Goal: Transaction & Acquisition: Purchase product/service

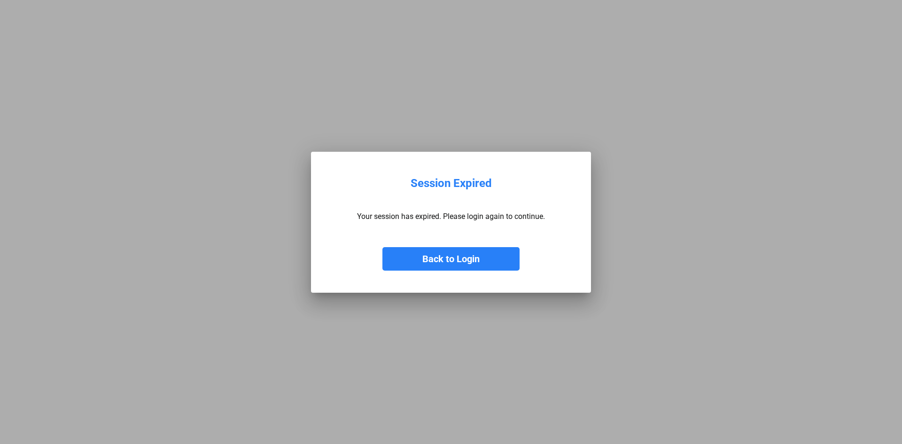
click at [463, 265] on button "Back to Login" at bounding box center [450, 258] width 137 height 23
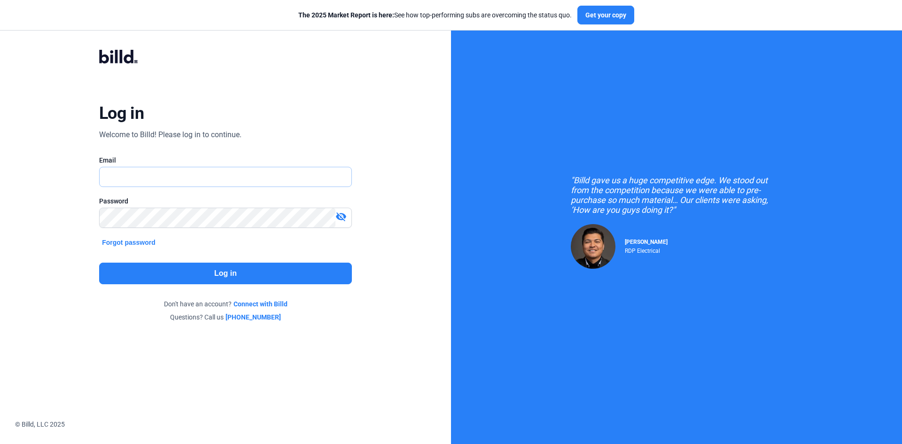
type input "[EMAIL_ADDRESS][DOMAIN_NAME]"
click at [293, 273] on button "Log in" at bounding box center [225, 274] width 253 height 22
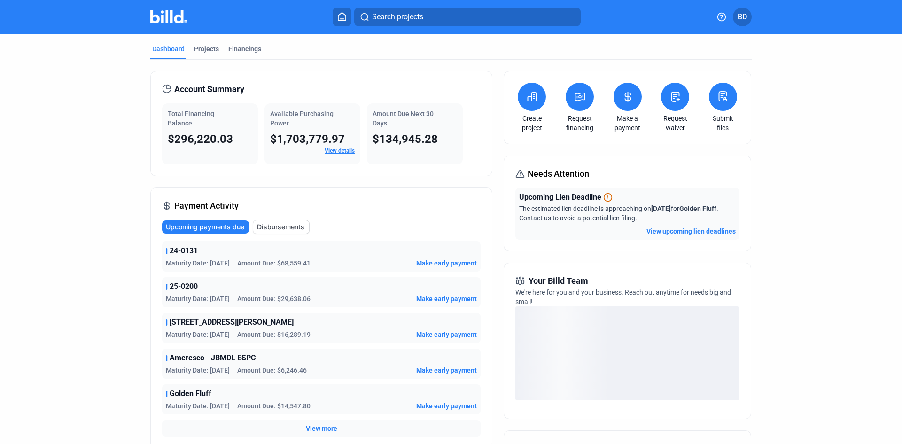
click at [579, 101] on icon at bounding box center [580, 96] width 12 height 11
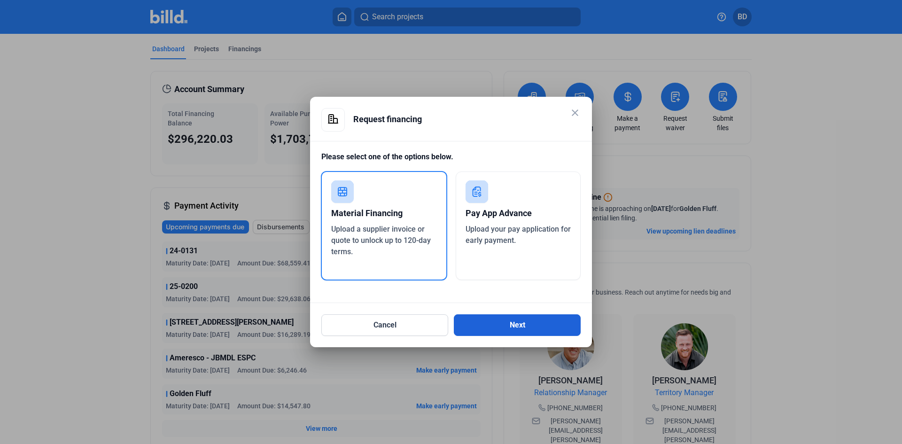
click at [490, 331] on button "Next" at bounding box center [517, 325] width 127 height 22
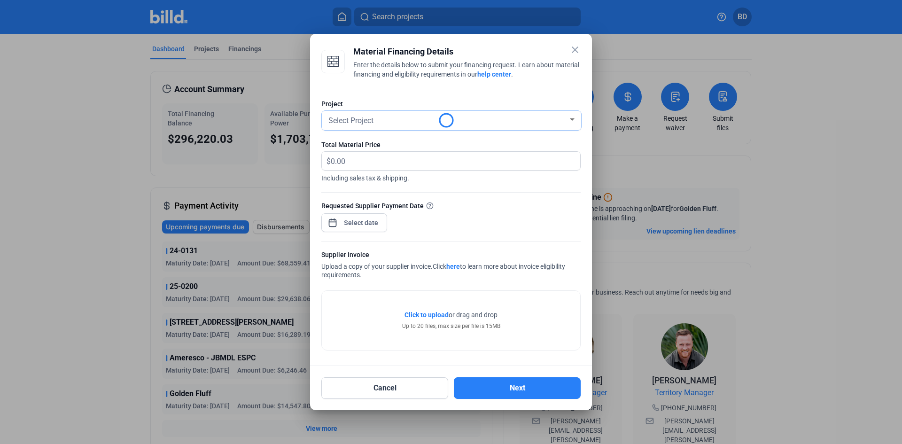
click at [411, 122] on div "Select Project" at bounding box center [446, 119] width 241 height 13
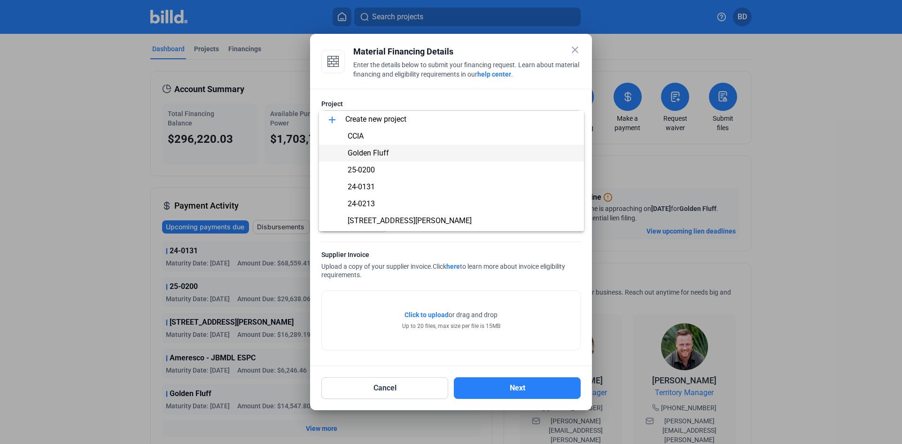
click at [380, 154] on span "Golden Fluff" at bounding box center [368, 152] width 41 height 9
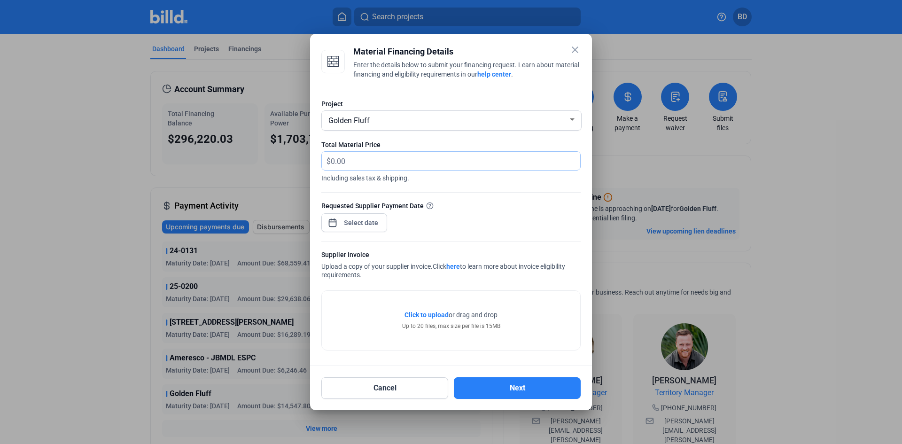
click at [380, 162] on input "text" at bounding box center [450, 161] width 239 height 18
type input "1,944.10"
click at [350, 219] on div "close Material Financing Details Enter the details below to submit your financi…" at bounding box center [451, 222] width 902 height 444
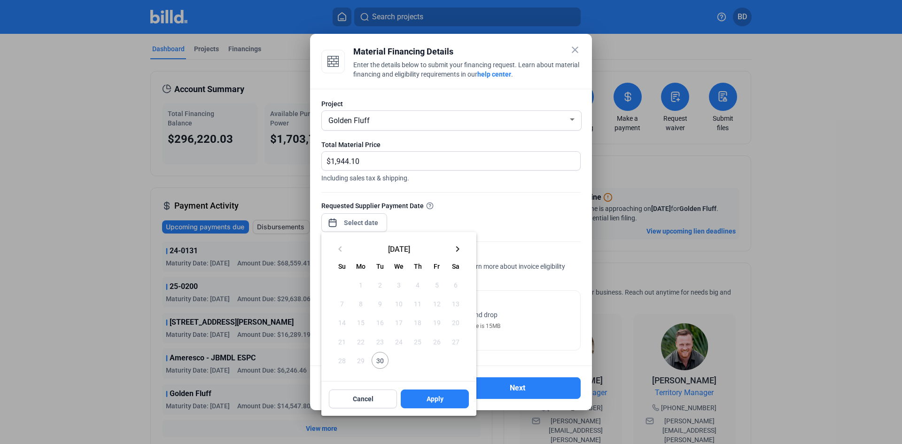
click at [377, 357] on span "30" at bounding box center [380, 360] width 17 height 17
click at [444, 397] on button "Apply" at bounding box center [435, 398] width 68 height 19
type input "[DATE]"
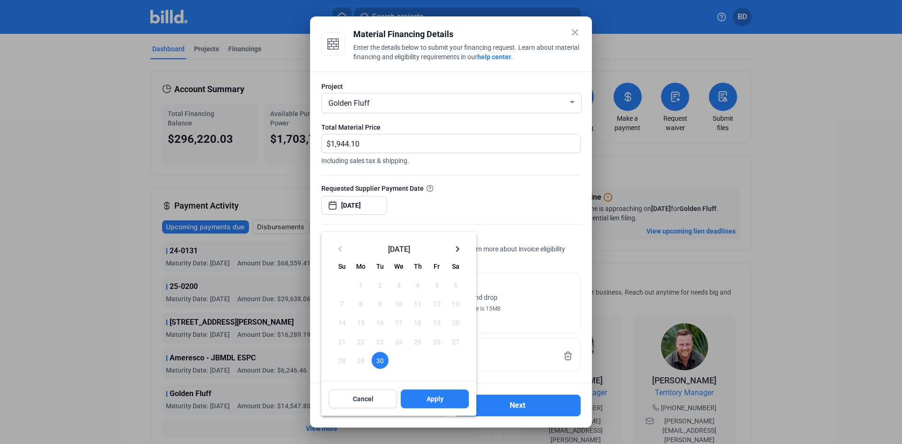
click at [517, 255] on div at bounding box center [451, 222] width 902 height 444
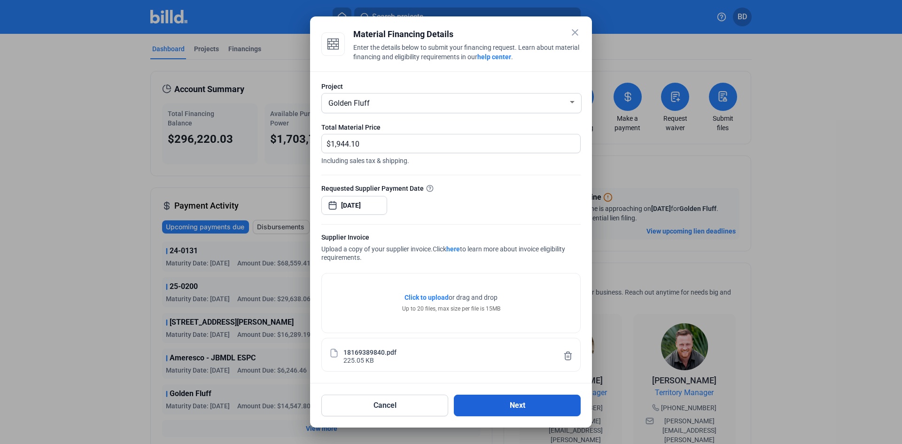
click at [503, 403] on button "Next" at bounding box center [517, 406] width 127 height 22
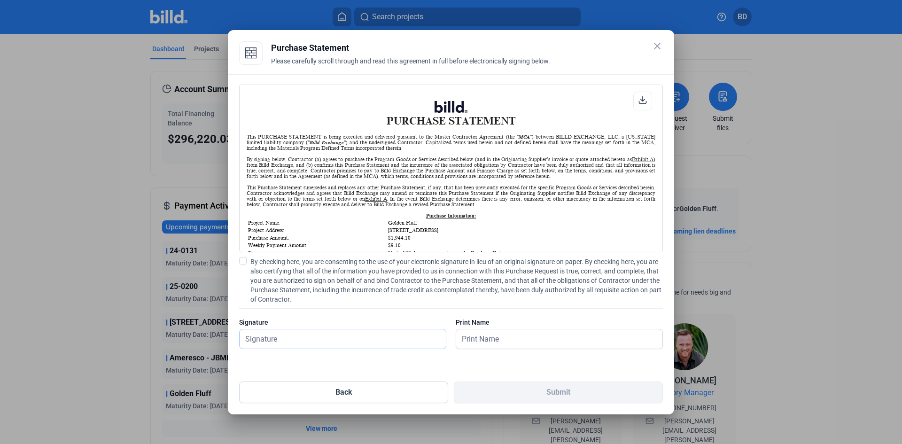
scroll to position [0, 0]
click at [382, 337] on input "text" at bounding box center [338, 338] width 196 height 19
type input "[PERSON_NAME]"
click at [241, 263] on span at bounding box center [243, 261] width 8 height 8
click at [0, 0] on input "By checking here, you are consenting to the use of your electronic signature in…" at bounding box center [0, 0] width 0 height 0
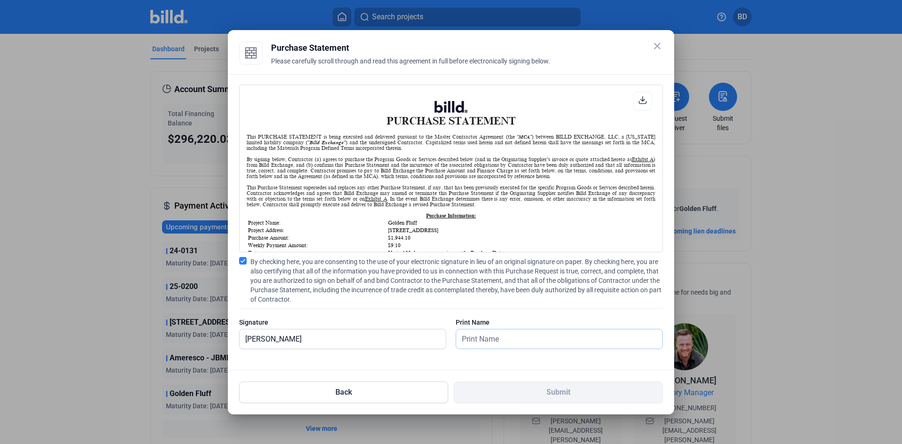
click at [527, 343] on input "text" at bounding box center [559, 338] width 206 height 19
type input "[PERSON_NAME]"
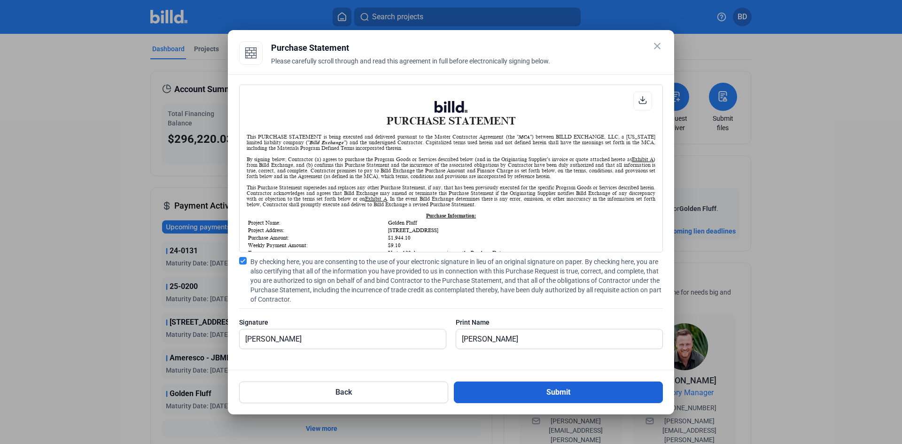
click at [520, 392] on button "Submit" at bounding box center [558, 392] width 209 height 22
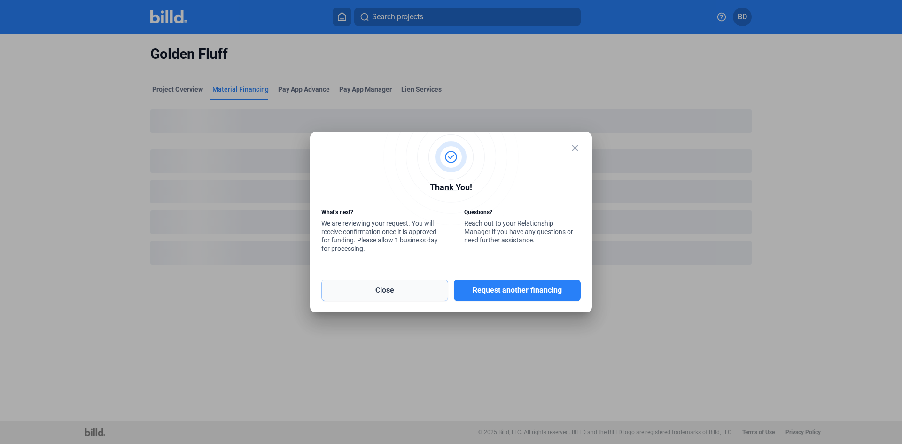
click at [425, 292] on button "Close" at bounding box center [384, 290] width 127 height 22
